Goal: Transaction & Acquisition: Purchase product/service

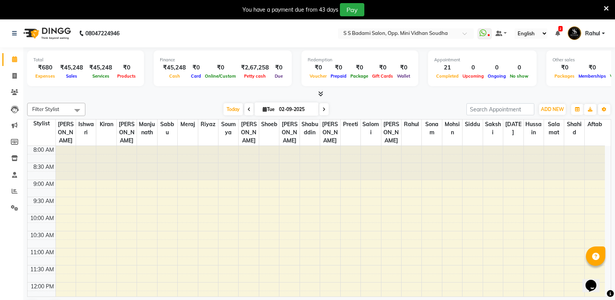
click at [21, 71] on li "Invoice" at bounding box center [11, 76] width 23 height 17
drag, startPoint x: 43, startPoint y: 77, endPoint x: 0, endPoint y: 94, distance: 46.1
click at [5, 90] on app-home "08047224946 Select Location × [PERSON_NAME] Salon, Opp. Mini Vidhan Soudha What…" at bounding box center [307, 169] width 615 height 300
click at [12, 75] on span at bounding box center [15, 76] width 14 height 9
select select "4533"
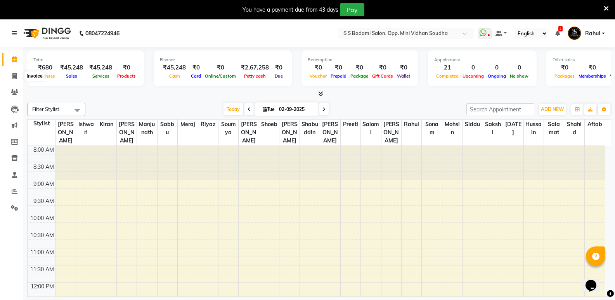
select select "service"
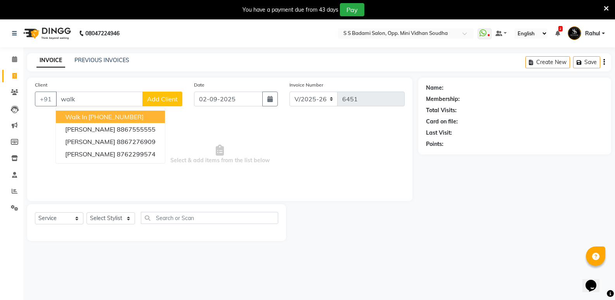
click at [130, 117] on ngb-highlight "[PHONE_NUMBER]" at bounding box center [115, 117] width 55 height 8
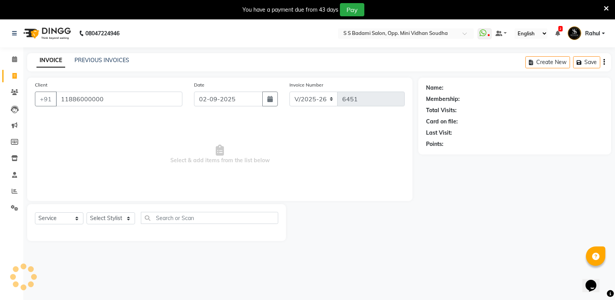
type input "11886000000"
drag, startPoint x: 112, startPoint y: 213, endPoint x: 116, endPoint y: 218, distance: 6.7
click at [112, 213] on select "Select Stylist [PERSON_NAME] [PERSON_NAME] [PERSON_NAME] Mallu [PERSON_NAME] [P…" at bounding box center [110, 218] width 48 height 12
select select "70683"
click at [86, 212] on select "Select Stylist [PERSON_NAME] [PERSON_NAME] [PERSON_NAME] Mallu [PERSON_NAME] [P…" at bounding box center [110, 218] width 48 height 12
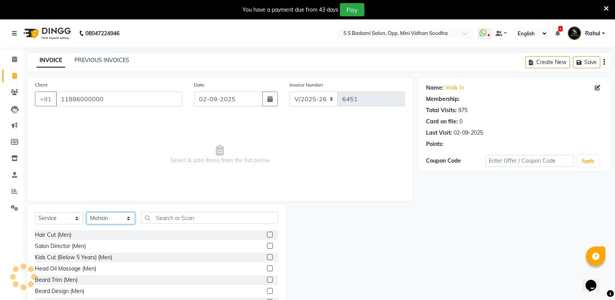
select select "1: Object"
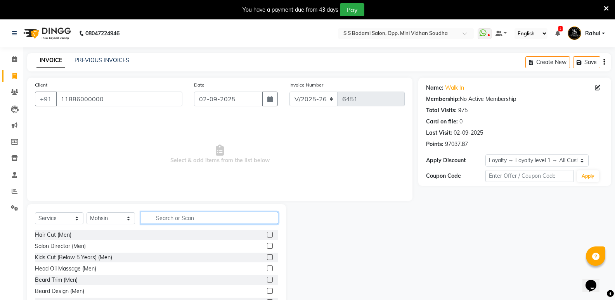
click at [191, 221] on input "text" at bounding box center [209, 218] width 137 height 12
type input "women"
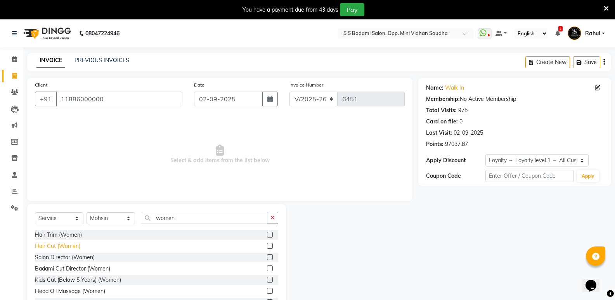
click at [59, 247] on div "Hair Cut (Women)" at bounding box center [57, 246] width 45 height 8
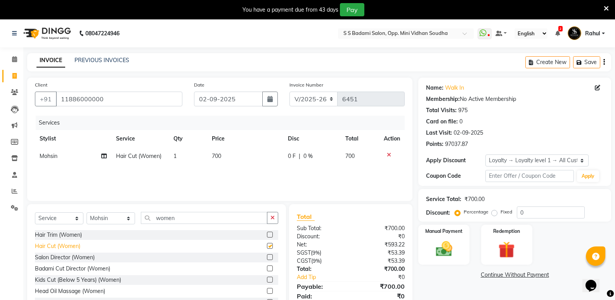
checkbox input "false"
click at [436, 255] on img at bounding box center [444, 249] width 28 height 20
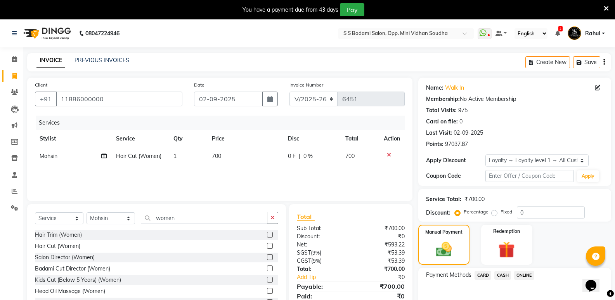
click at [506, 273] on span "CASH" at bounding box center [502, 275] width 17 height 9
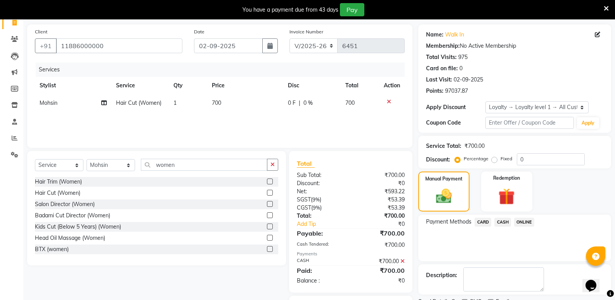
scroll to position [96, 0]
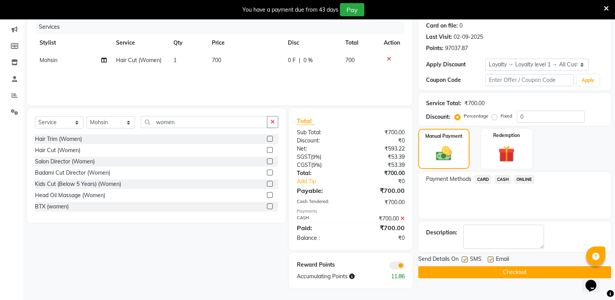
click at [502, 269] on button "Checkout" at bounding box center [514, 272] width 193 height 12
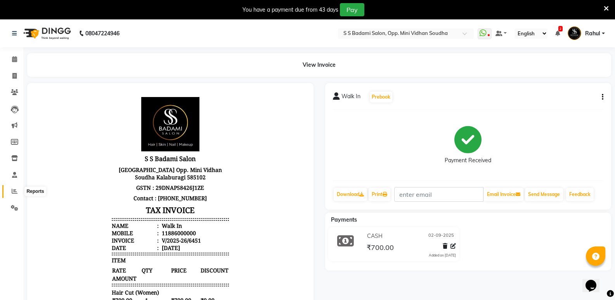
click at [14, 187] on span at bounding box center [15, 191] width 14 height 9
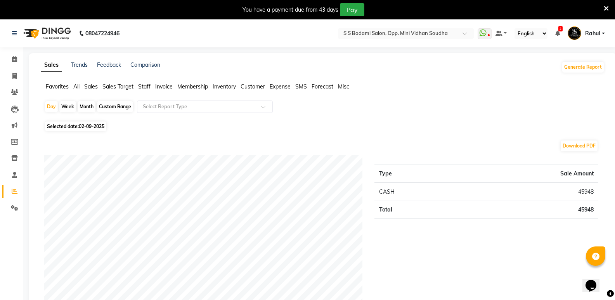
click at [147, 86] on span "Staff" at bounding box center [144, 86] width 12 height 7
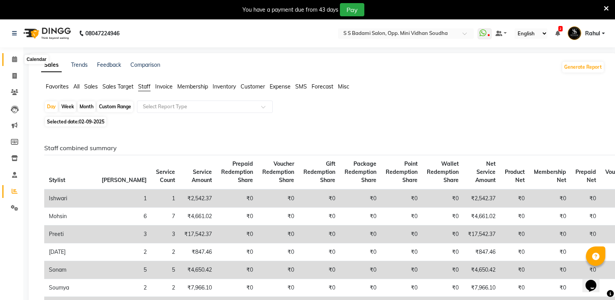
click at [14, 57] on icon at bounding box center [14, 59] width 5 height 6
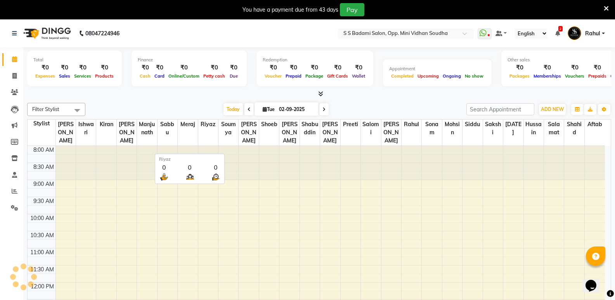
scroll to position [286, 0]
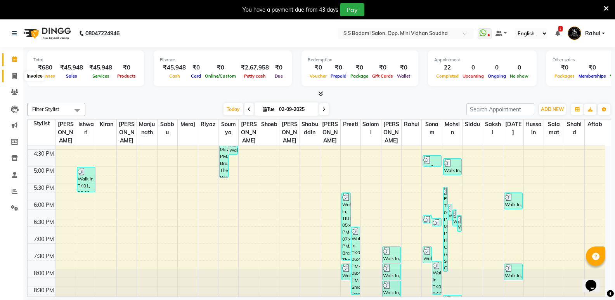
click at [14, 78] on icon at bounding box center [14, 76] width 4 height 6
select select "service"
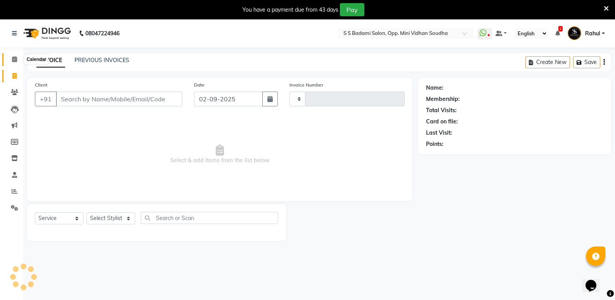
type input "6452"
select select "4533"
click at [14, 54] on link "Calendar" at bounding box center [11, 59] width 19 height 13
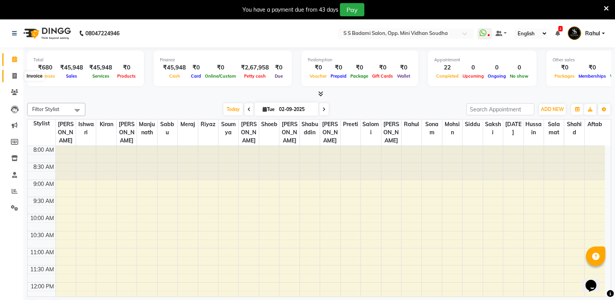
click at [11, 74] on span at bounding box center [15, 76] width 14 height 9
select select "4533"
select select "service"
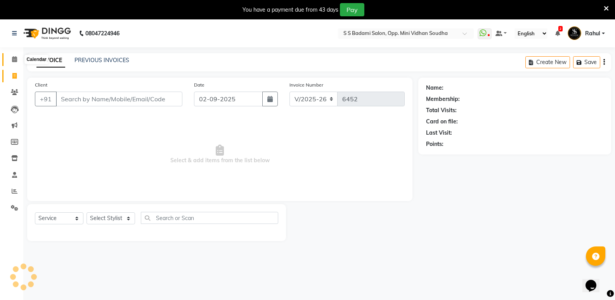
click at [12, 59] on icon at bounding box center [14, 59] width 5 height 6
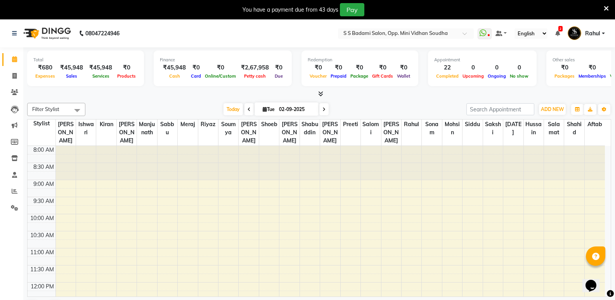
click at [594, 34] on span "Rahul" at bounding box center [592, 33] width 15 height 8
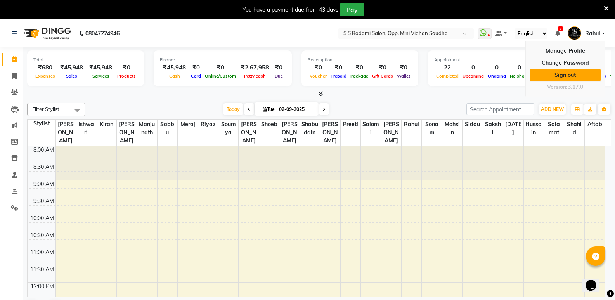
click at [567, 76] on link "Sign out" at bounding box center [564, 75] width 71 height 12
